Goal: Navigation & Orientation: Understand site structure

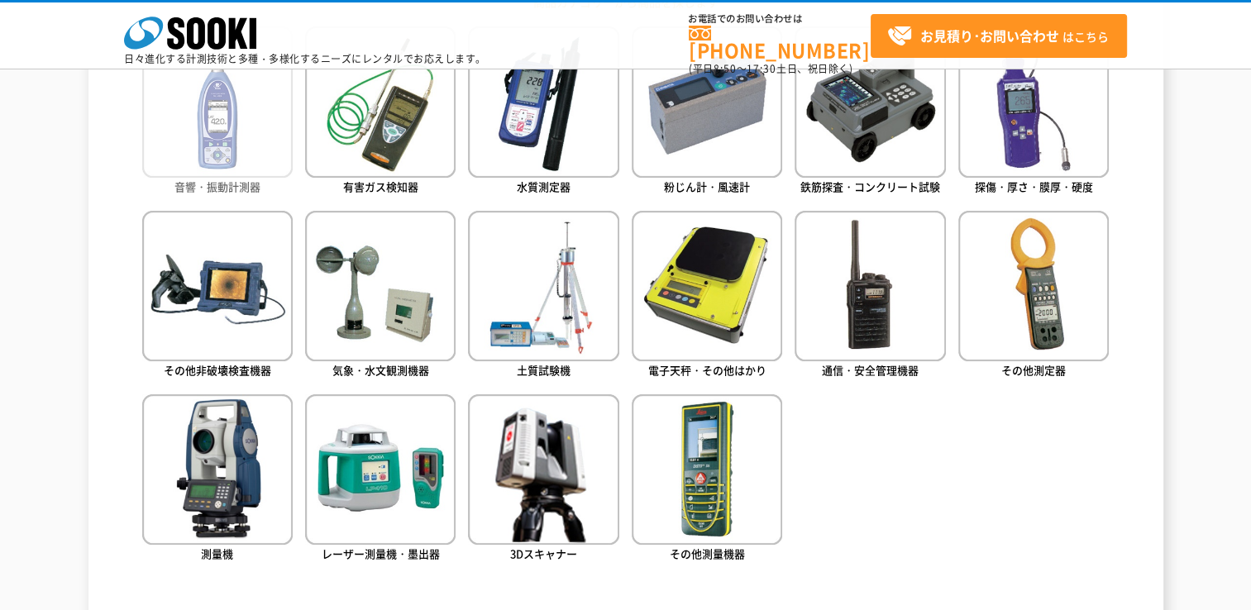
scroll to position [827, 0]
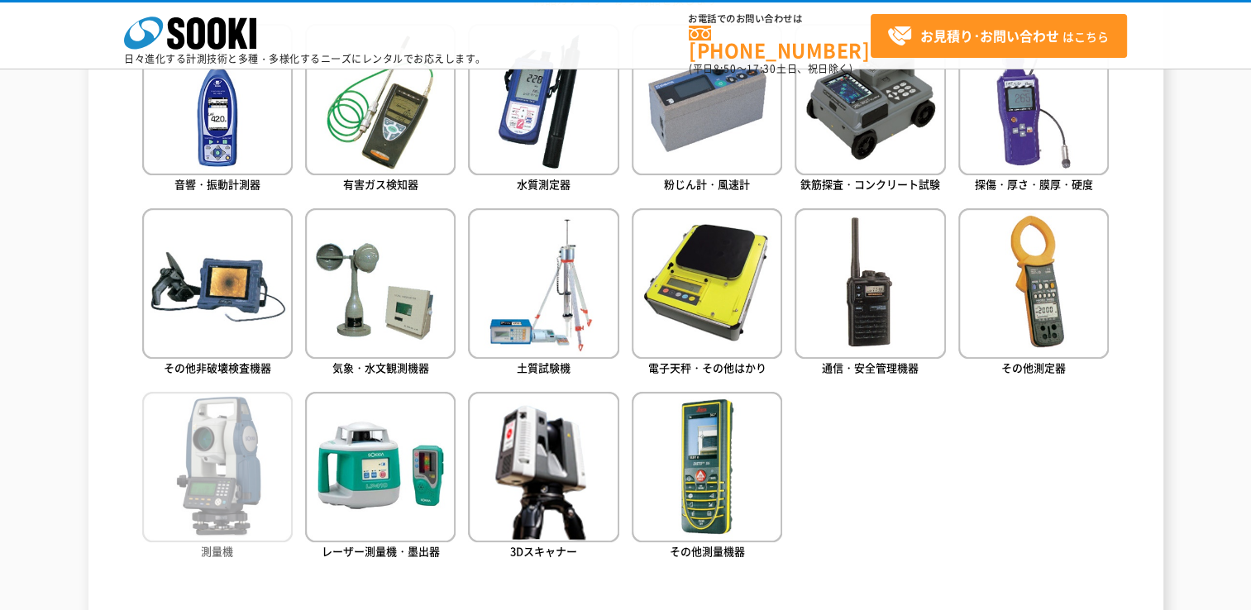
click at [261, 432] on img at bounding box center [217, 467] width 150 height 150
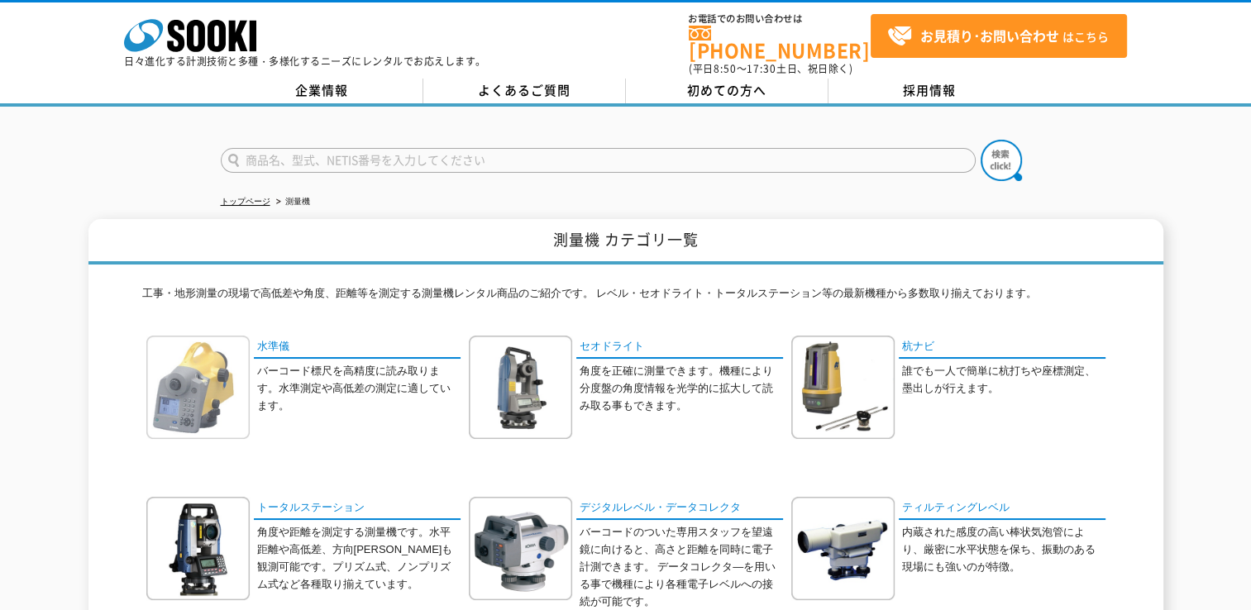
click at [244, 384] on img at bounding box center [197, 387] width 103 height 103
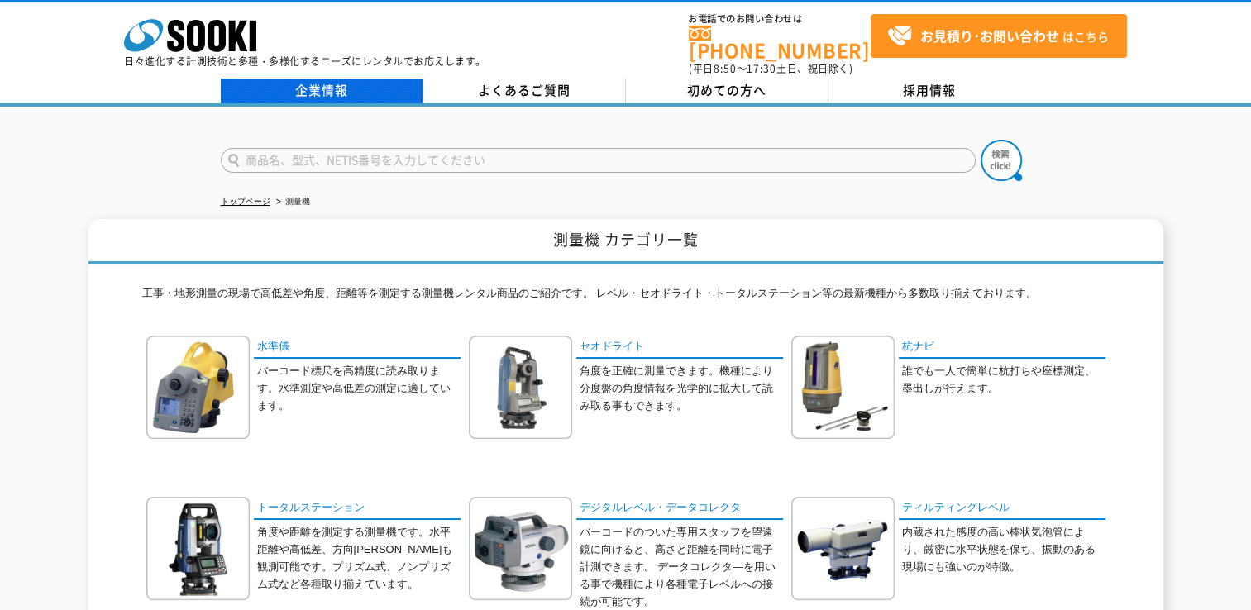
click at [365, 85] on link "企業情報" at bounding box center [322, 91] width 203 height 25
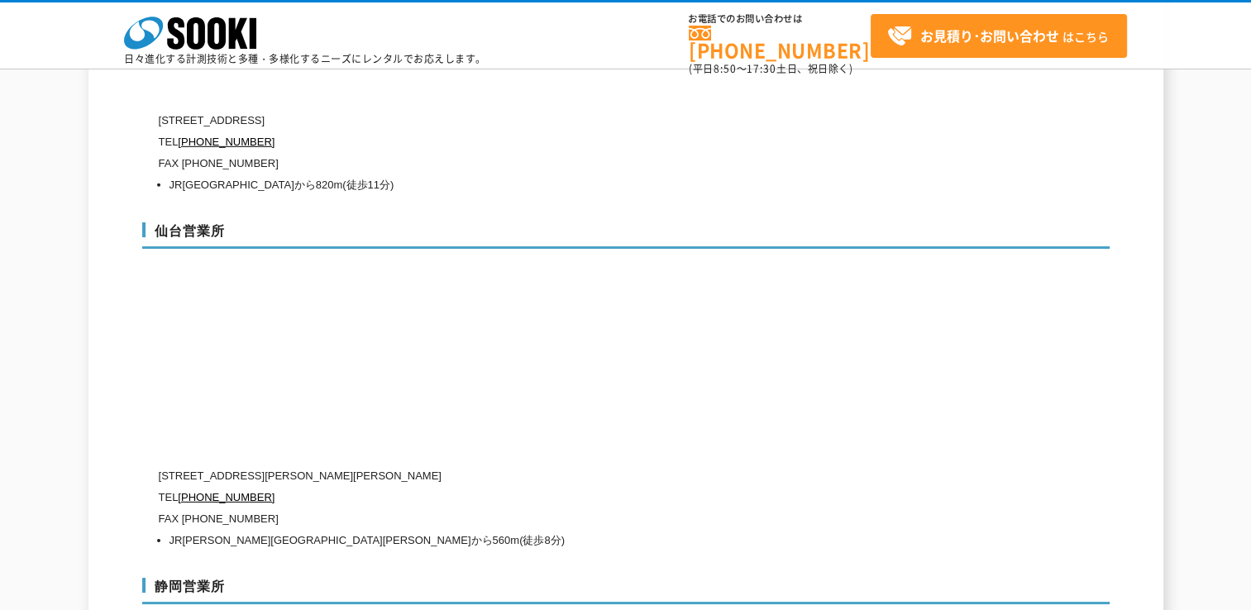
scroll to position [5043, 0]
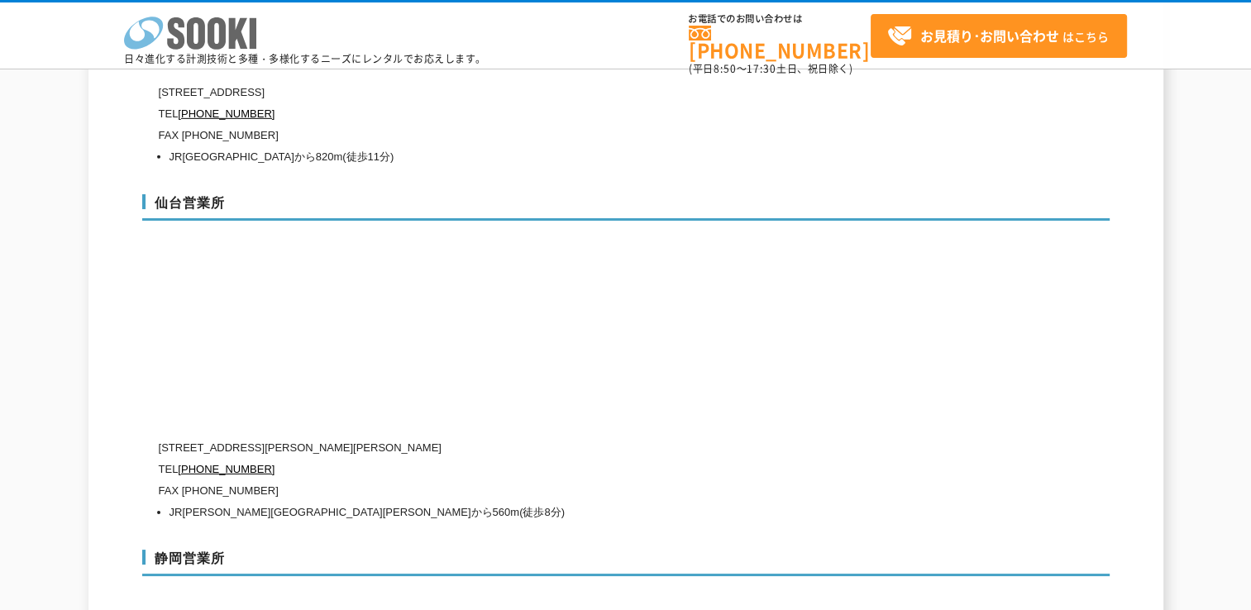
click at [201, 39] on icon at bounding box center [196, 33] width 18 height 32
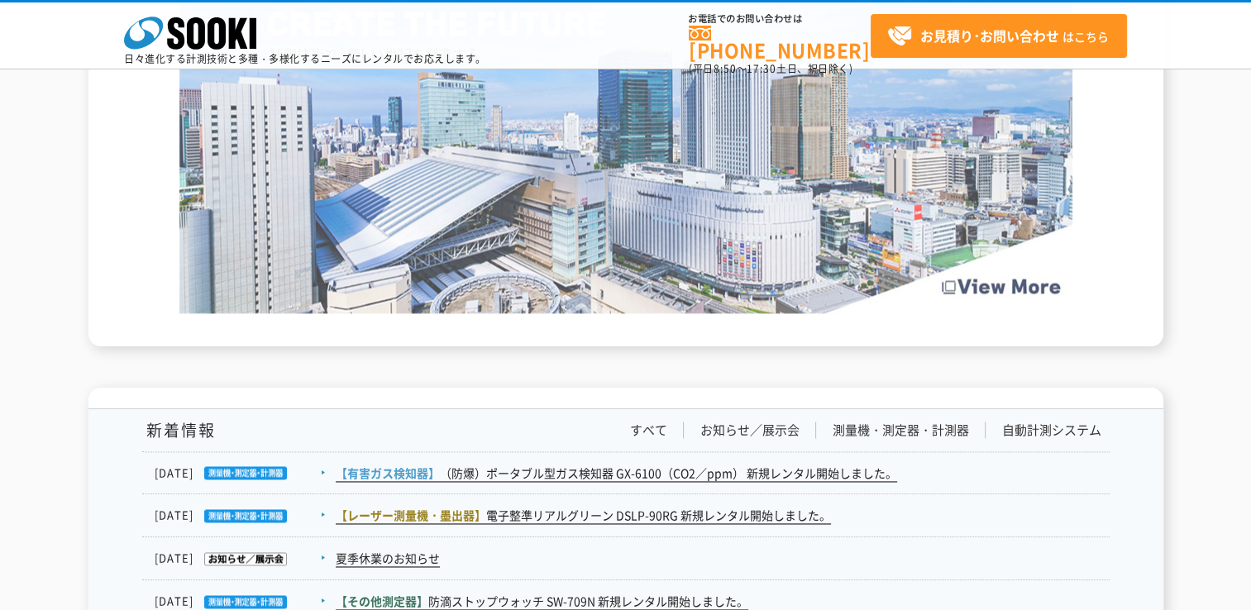
scroll to position [2728, 0]
